Goal: Book appointment/travel/reservation

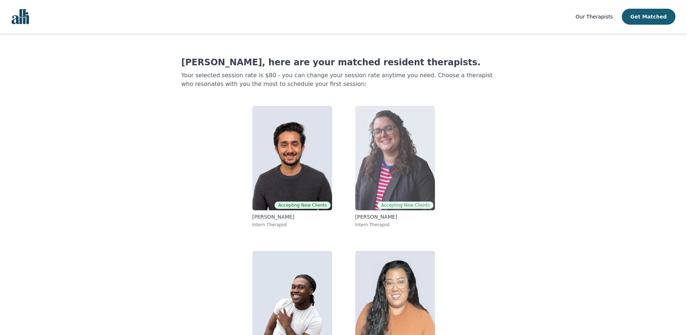
click at [391, 169] on img at bounding box center [396, 158] width 80 height 104
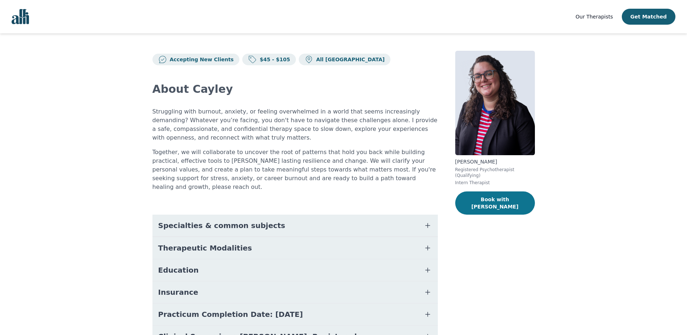
click at [486, 191] on button "Book with [PERSON_NAME]" at bounding box center [496, 202] width 80 height 23
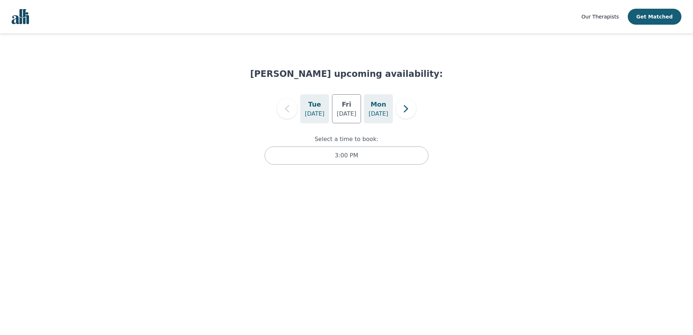
click at [383, 108] on h5 "Mon" at bounding box center [378, 104] width 16 height 10
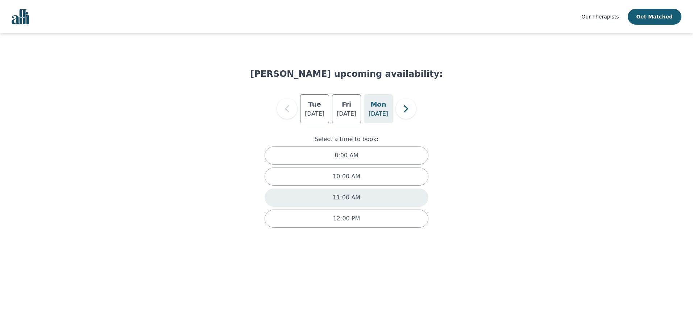
click at [346, 197] on p "11:00 AM" at bounding box center [347, 197] width 28 height 9
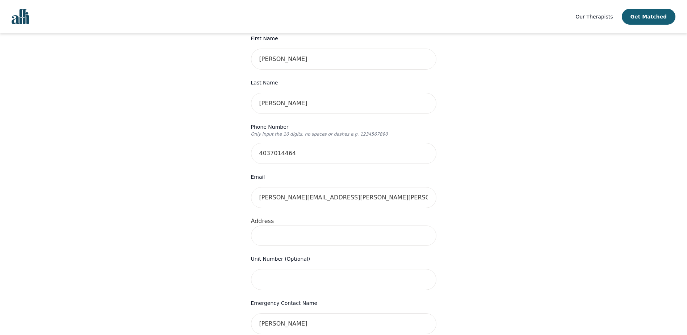
scroll to position [145, 0]
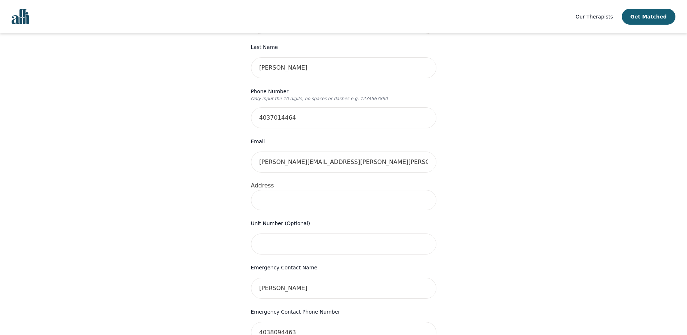
click at [276, 190] on input at bounding box center [344, 200] width 186 height 20
type input "[STREET_ADDRESS]"
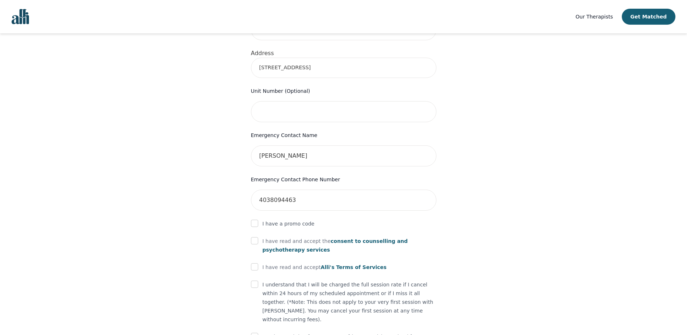
scroll to position [318, 0]
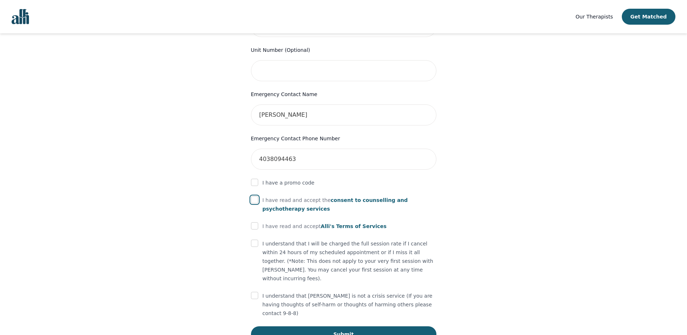
click at [256, 196] on input "checkbox" at bounding box center [254, 199] width 7 height 7
checkbox input "true"
click at [256, 222] on input "checkbox" at bounding box center [254, 225] width 7 height 7
checkbox input "true"
click at [257, 240] on input "checkbox" at bounding box center [254, 243] width 7 height 7
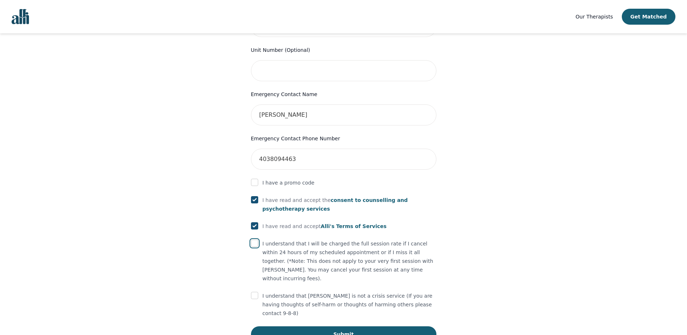
checkbox input "true"
click at [258, 292] on input "checkbox" at bounding box center [254, 295] width 7 height 7
checkbox input "true"
click at [337, 326] on button "Submit" at bounding box center [344, 334] width 186 height 16
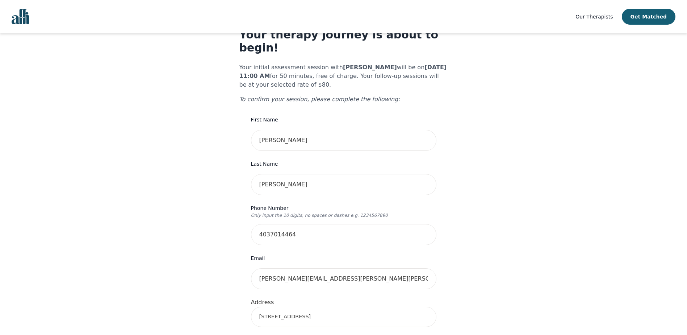
scroll to position [0, 0]
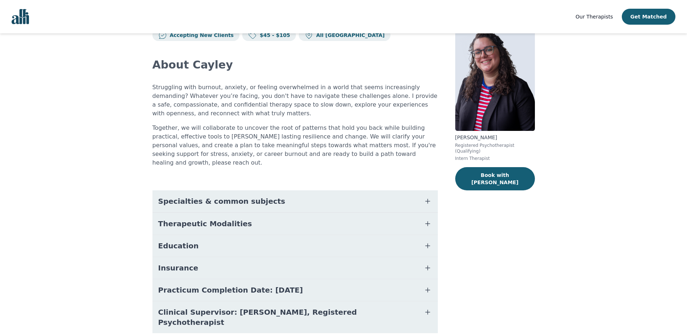
scroll to position [38, 0]
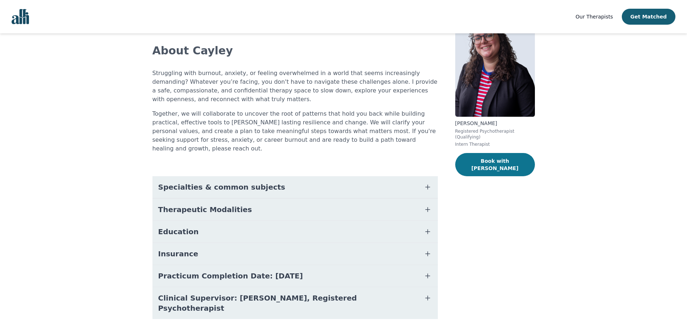
click at [495, 157] on button "Book with [PERSON_NAME]" at bounding box center [496, 164] width 80 height 23
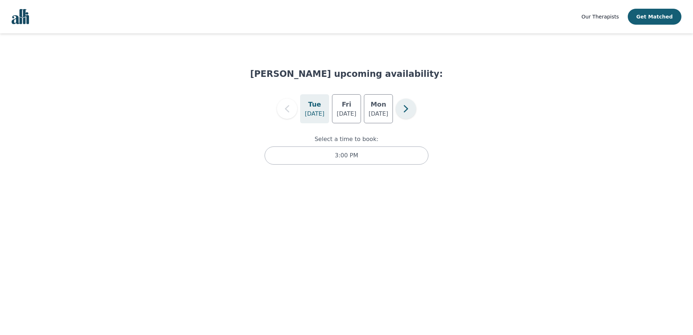
click at [402, 109] on icon "button" at bounding box center [406, 108] width 14 height 14
click at [284, 110] on icon "button" at bounding box center [287, 108] width 14 height 14
click at [657, 15] on button "Get Matched" at bounding box center [655, 17] width 54 height 16
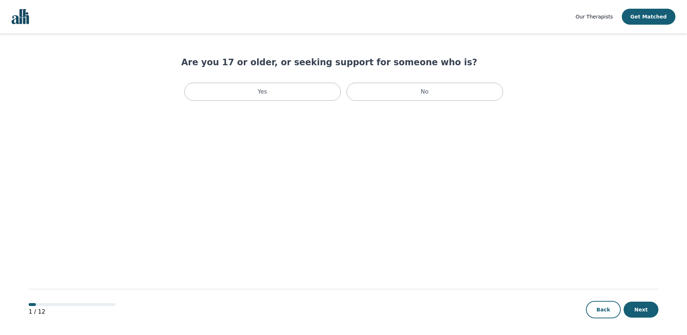
click at [598, 15] on span "Our Therapists" at bounding box center [594, 17] width 37 height 6
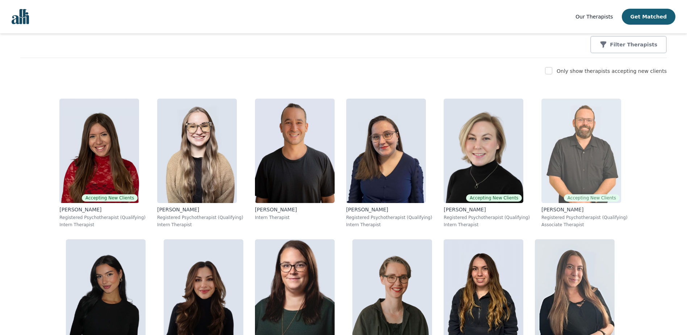
scroll to position [109, 0]
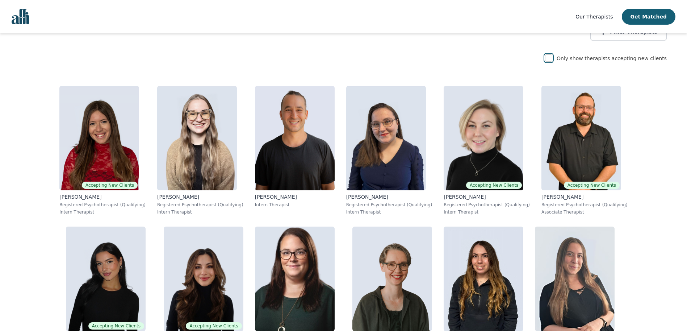
click at [553, 59] on input "checkbox" at bounding box center [548, 57] width 7 height 7
checkbox input "true"
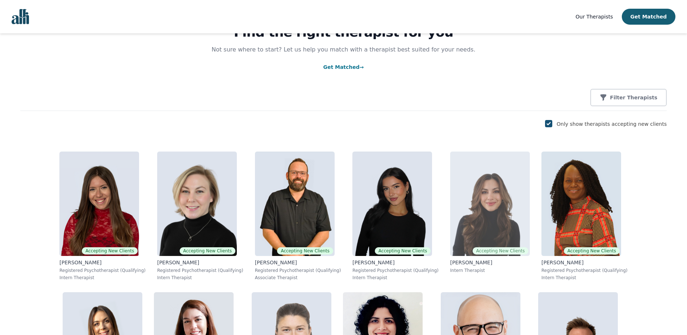
scroll to position [0, 0]
